Goal: Manage account settings: Manage account settings

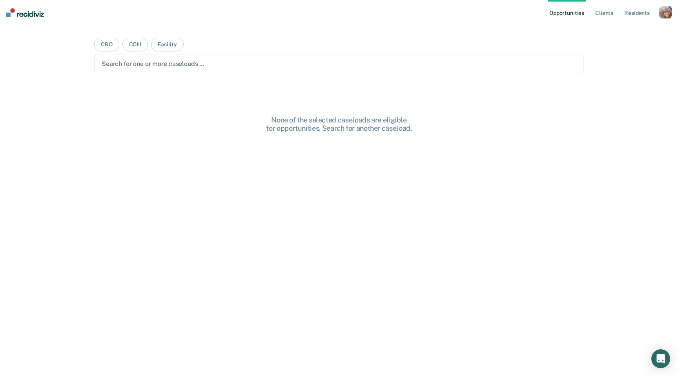
click at [659, 18] on div "button" at bounding box center [665, 12] width 13 height 13
click at [626, 33] on link "Profile" at bounding box center [633, 32] width 63 height 7
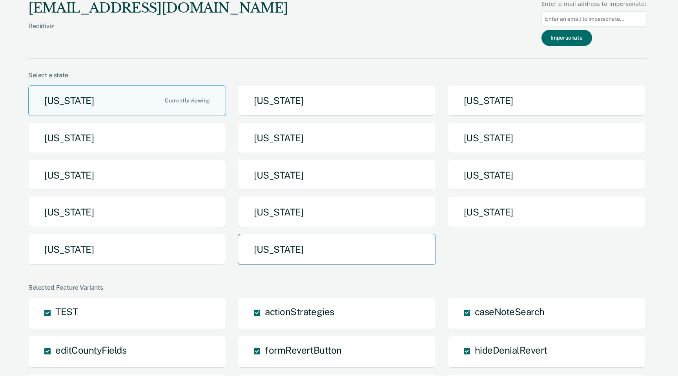
click at [351, 245] on button "[US_STATE]" at bounding box center [337, 249] width 198 height 31
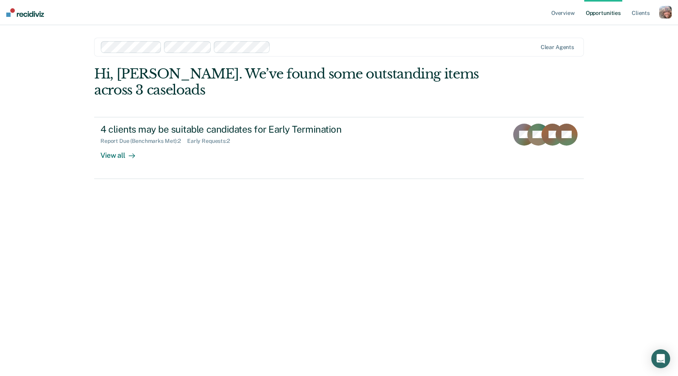
click at [665, 13] on div "button" at bounding box center [665, 12] width 13 height 13
click at [632, 31] on link "Profile" at bounding box center [633, 32] width 63 height 7
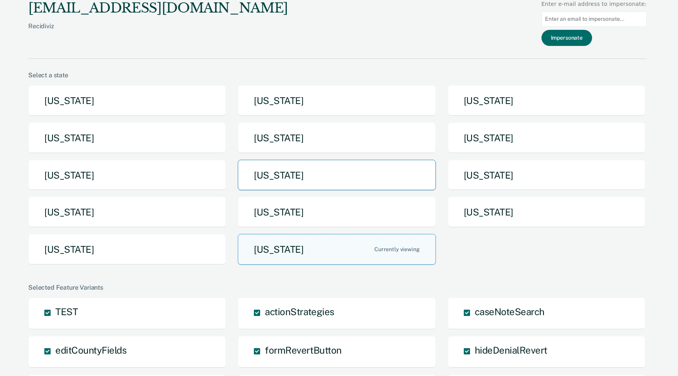
click at [291, 175] on button "[US_STATE]" at bounding box center [337, 175] width 198 height 31
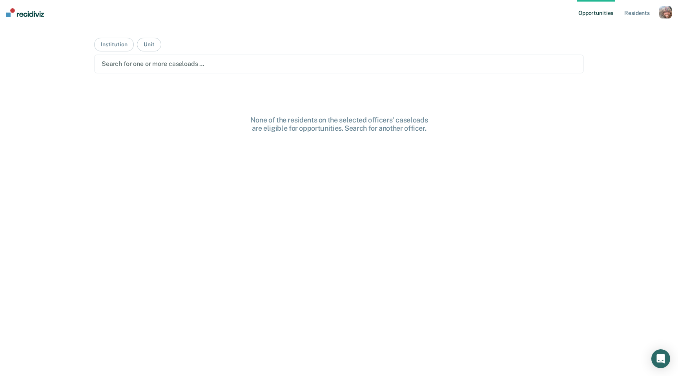
click at [204, 65] on div at bounding box center [339, 63] width 475 height 9
